Goal: Task Accomplishment & Management: Manage account settings

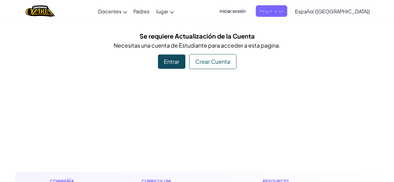
click at [168, 63] on div "Entrar" at bounding box center [171, 61] width 27 height 14
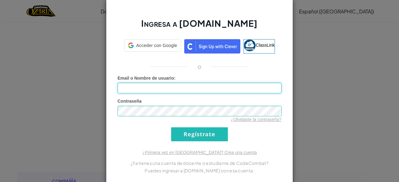
type input "[PERSON_NAME] O2910"
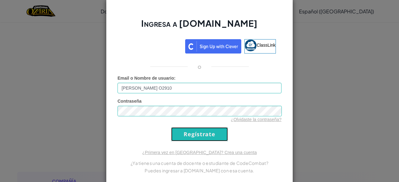
click at [194, 133] on input "Regístrate" at bounding box center [199, 134] width 57 height 14
